Goal: Information Seeking & Learning: Check status

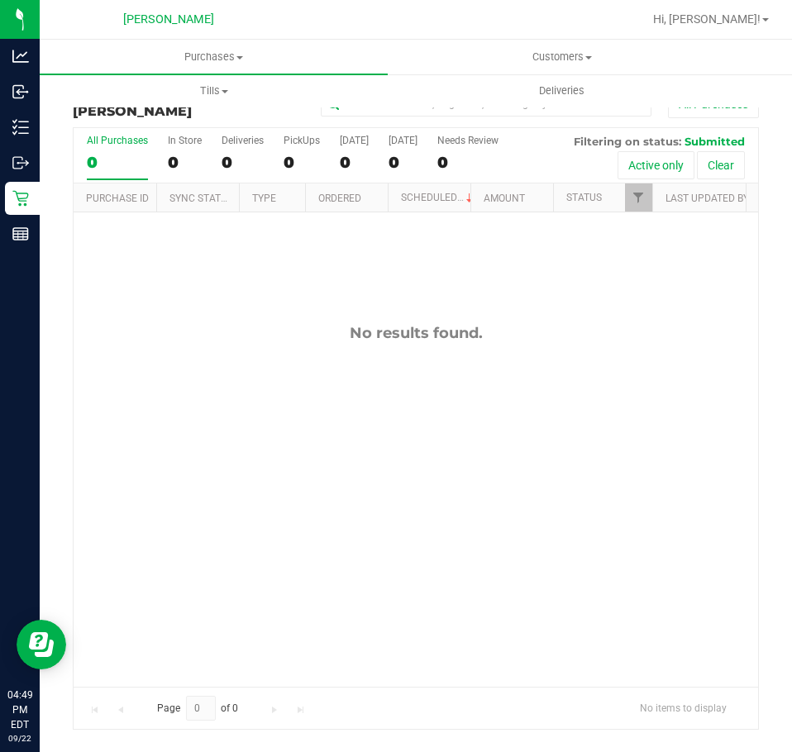
click at [260, 319] on div "No results found." at bounding box center [416, 505] width 685 height 585
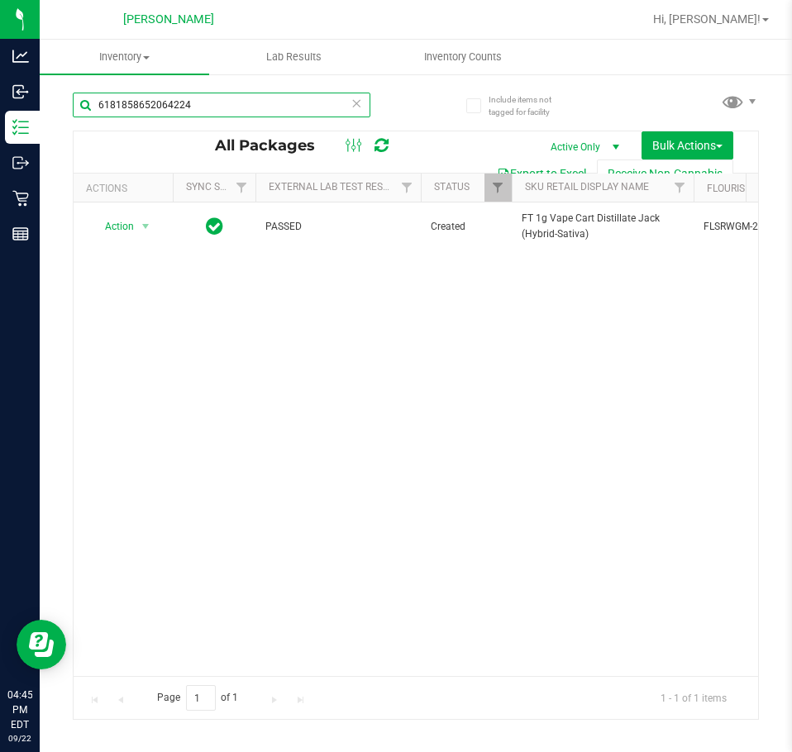
drag, startPoint x: 220, startPoint y: 109, endPoint x: -1, endPoint y: 41, distance: 231.2
click at [0, 41] on html "Analytics Inbound Inventory Outbound Retail Reports 04:45 PM EDT [DATE] 09/22 […" at bounding box center [396, 376] width 792 height 752
paste input "SN250728DC1-080"
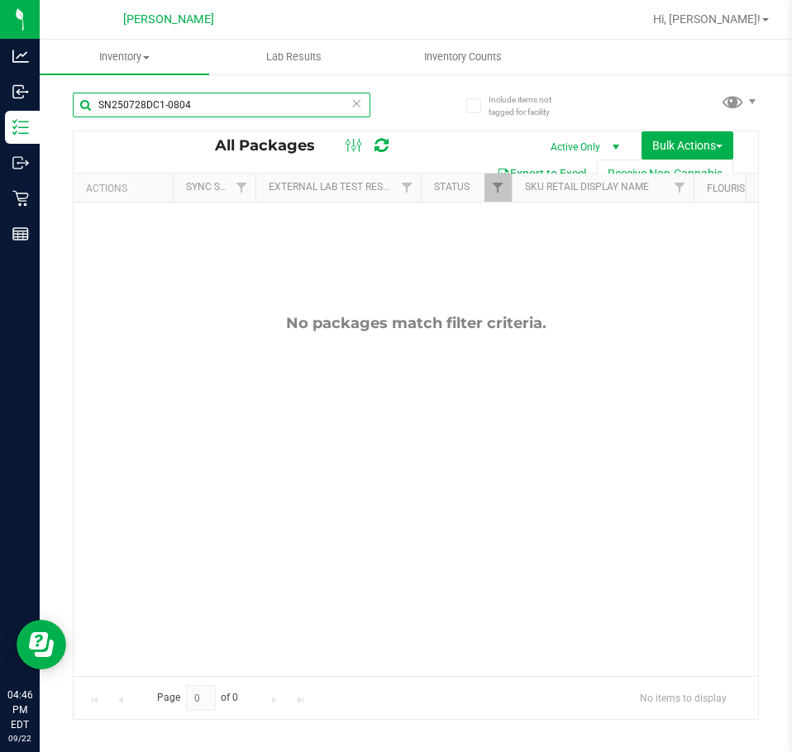
drag, startPoint x: 197, startPoint y: 103, endPoint x: -1, endPoint y: 124, distance: 198.7
click at [0, 124] on html "Analytics Inbound Inventory Outbound Retail Reports 04:46 PM EDT 09/22/2025 09/…" at bounding box center [396, 376] width 792 height 752
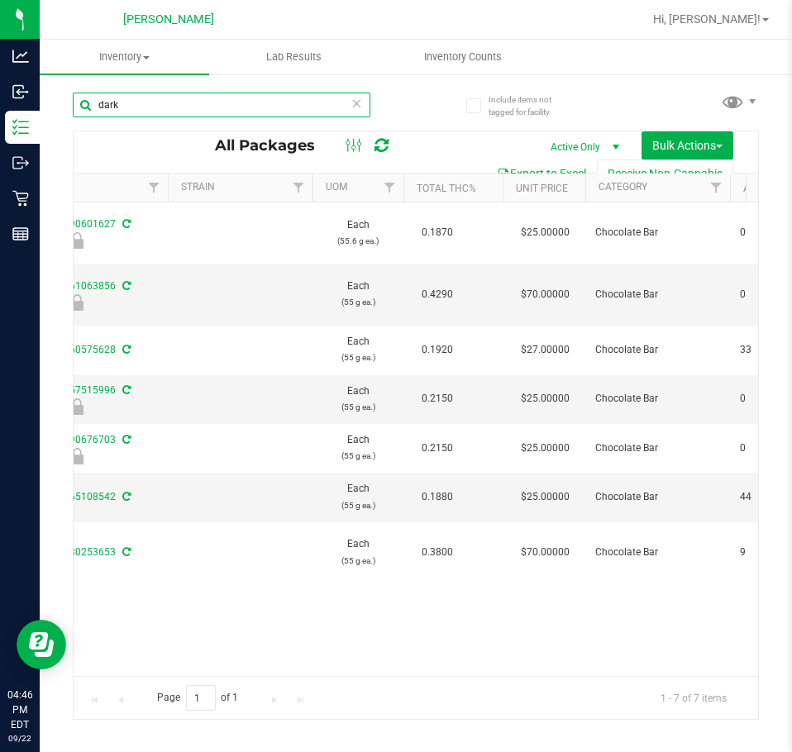
scroll to position [0, 1029]
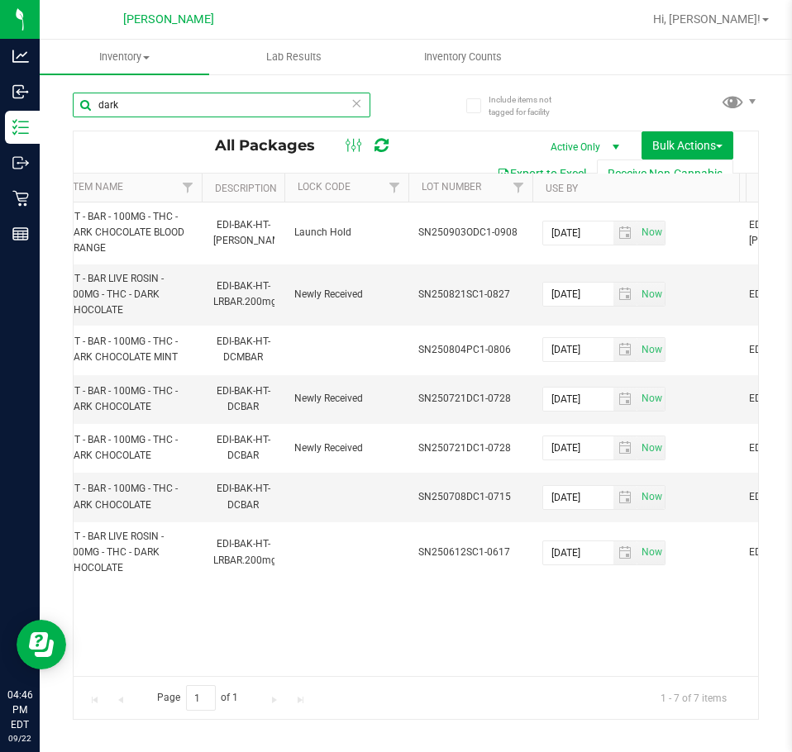
type input "dark"
